Goal: Task Accomplishment & Management: Use online tool/utility

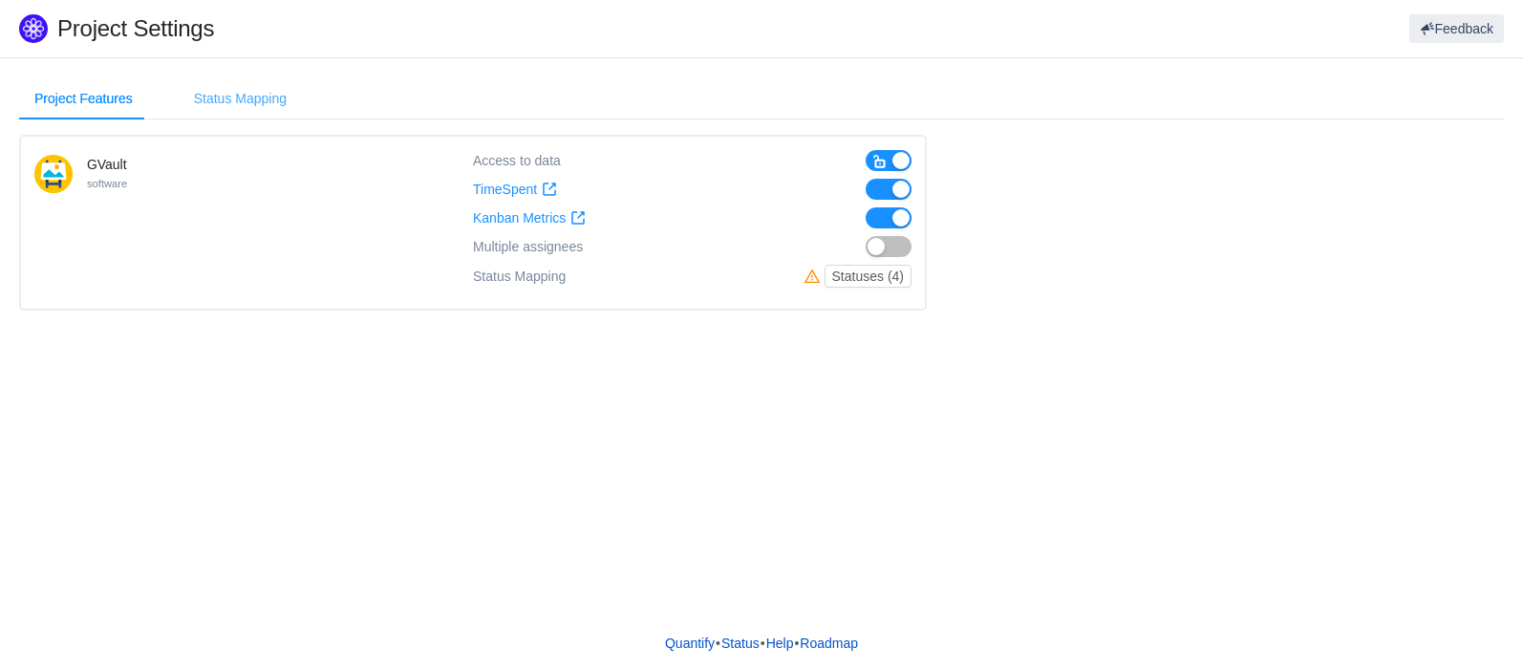
click at [237, 95] on div "Status Mapping" at bounding box center [240, 98] width 123 height 43
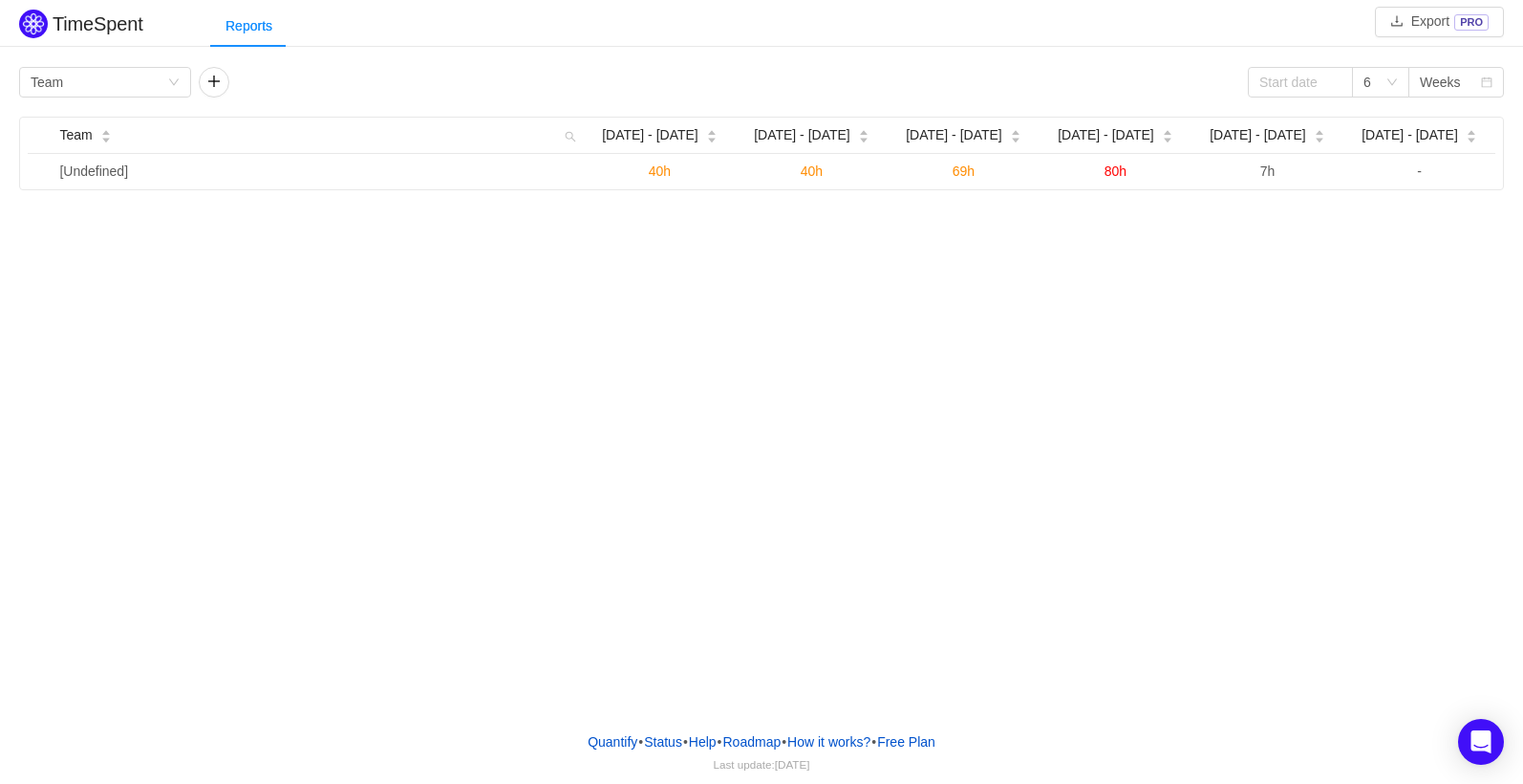
click at [489, 510] on div "TimeSpent Export PRO Reports Group by Team 6 Weeks Team [DATE] - [DATE] Sep [DA…" at bounding box center [761, 358] width 1523 height 716
